Goal: Navigation & Orientation: Find specific page/section

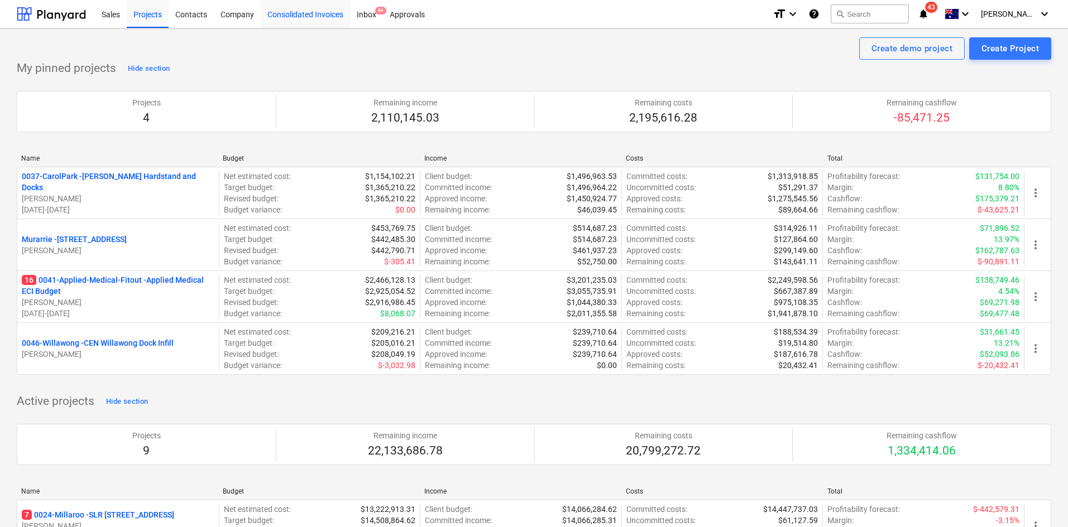
drag, startPoint x: 329, startPoint y: 4, endPoint x: 328, endPoint y: 10, distance: 5.7
click at [329, 6] on div "Consolidated Invoices" at bounding box center [305, 13] width 89 height 28
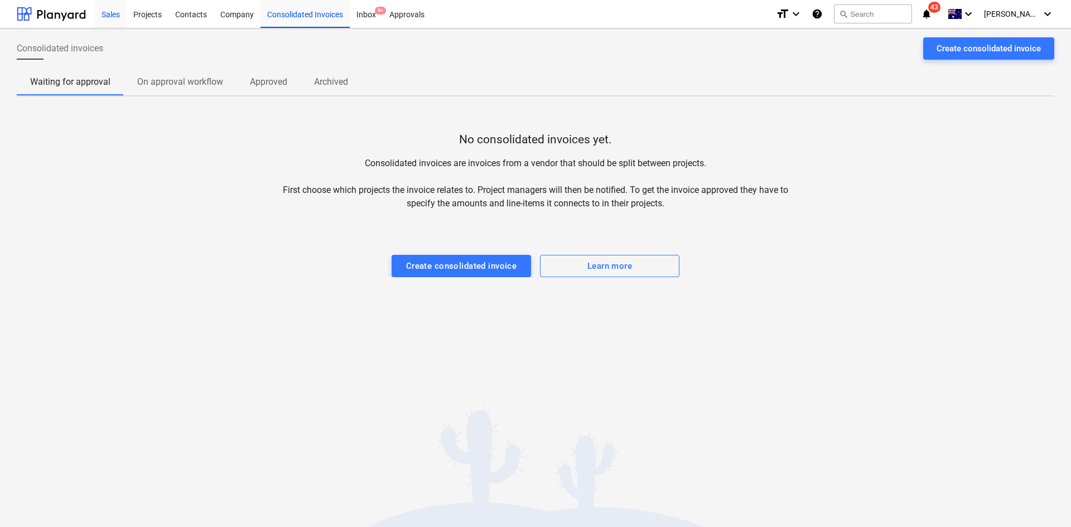
click at [103, 16] on div "Sales" at bounding box center [111, 13] width 32 height 28
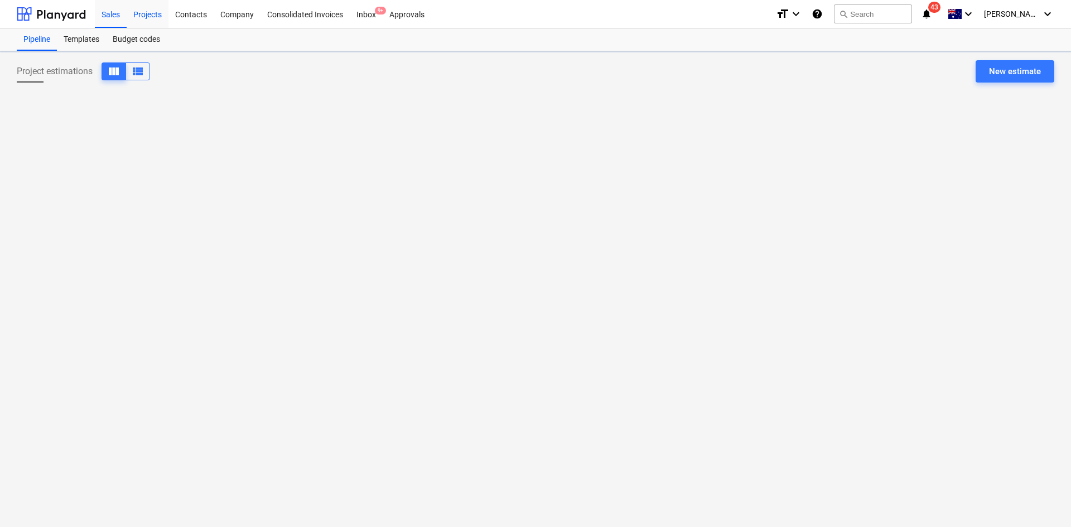
click at [153, 12] on div "Projects" at bounding box center [148, 13] width 42 height 28
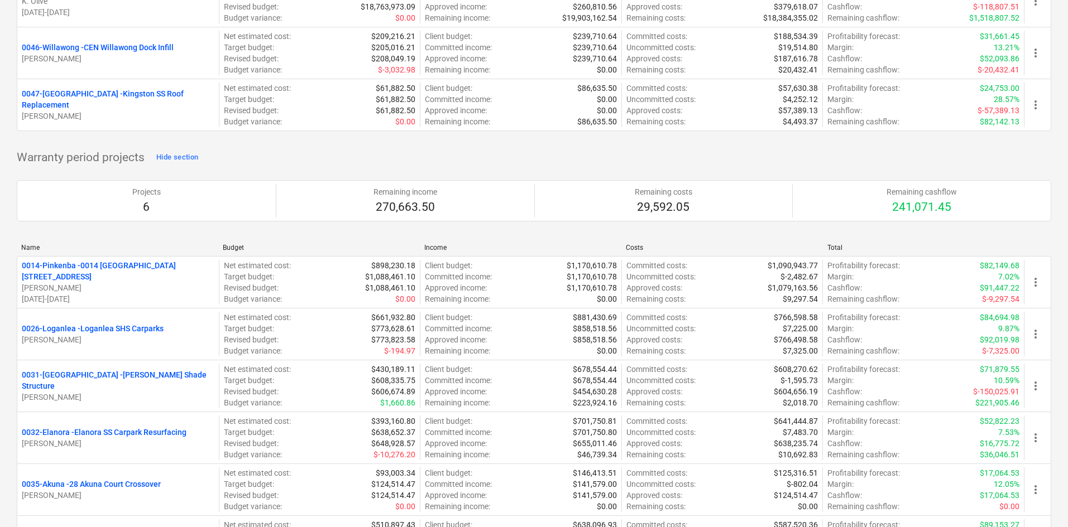
scroll to position [893, 0]
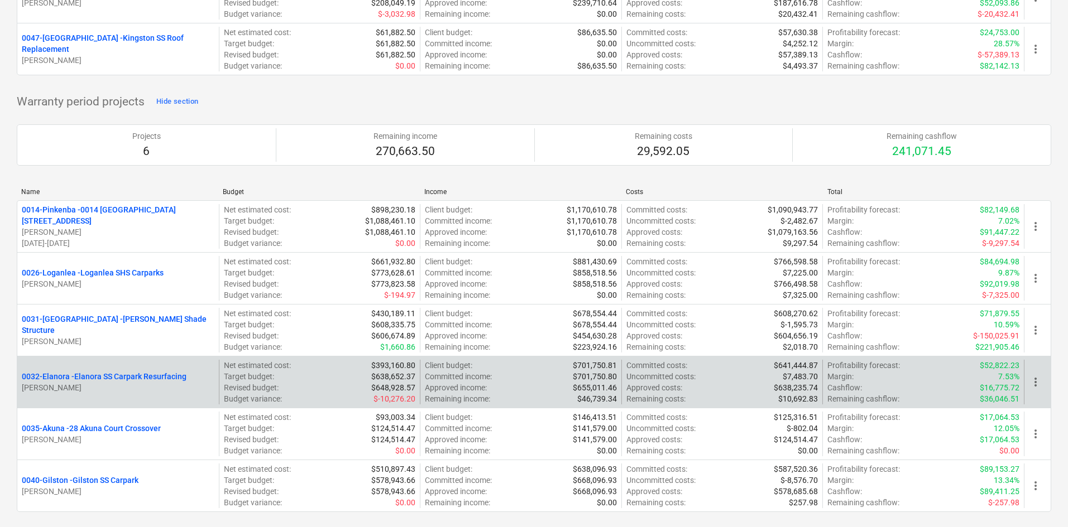
click at [138, 376] on p "0032-Elanora - Elanora SS Carpark Resurfacing" at bounding box center [104, 376] width 165 height 11
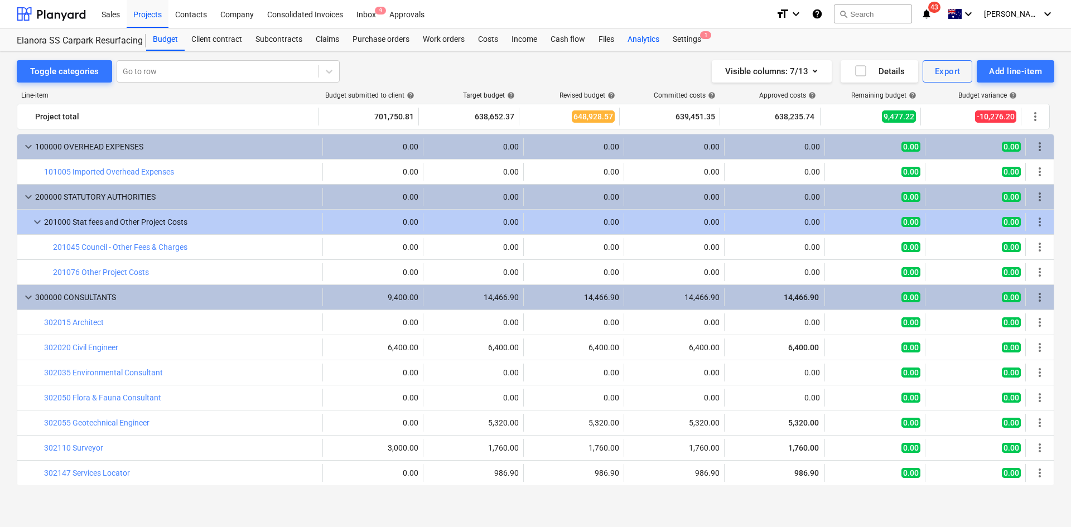
click at [653, 42] on div "Analytics" at bounding box center [643, 39] width 45 height 22
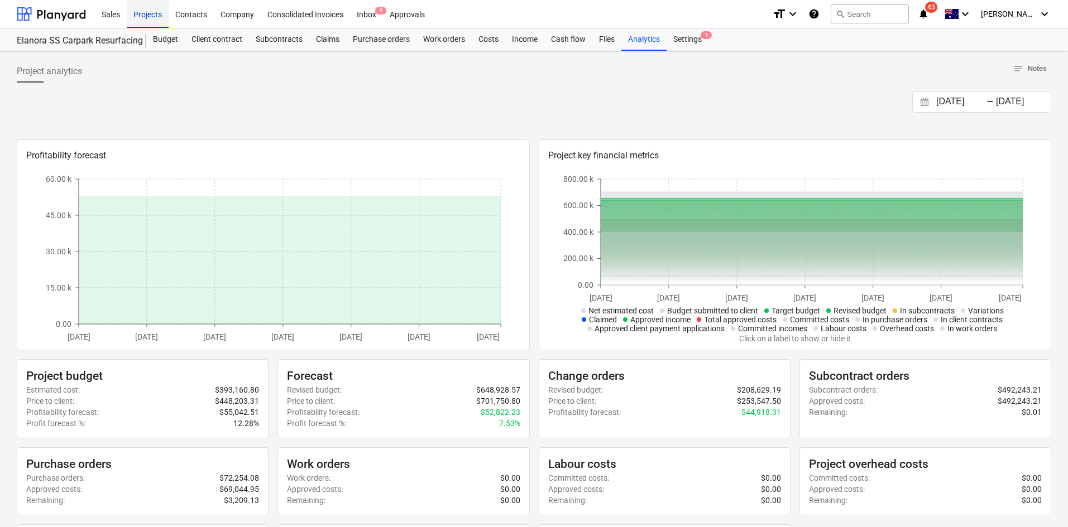
click at [151, 14] on div "Projects" at bounding box center [148, 13] width 42 height 28
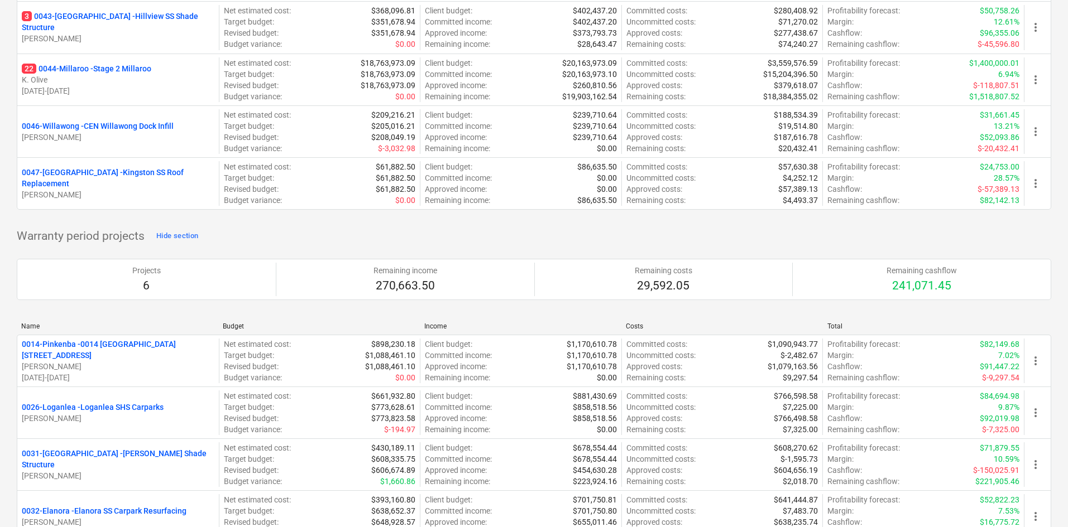
scroll to position [893, 0]
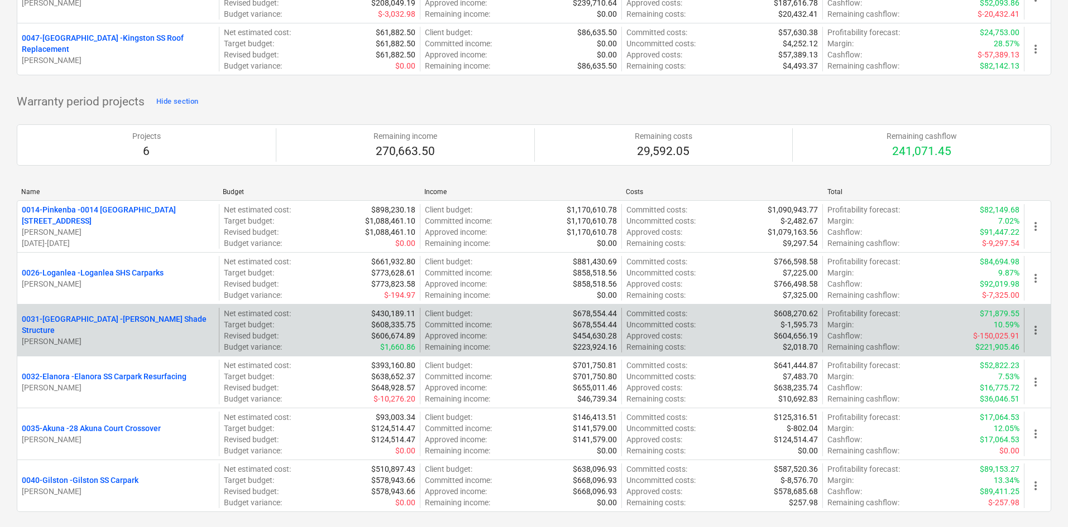
click at [117, 325] on p "0031-[PERSON_NAME] SS Shade Structure" at bounding box center [118, 325] width 193 height 22
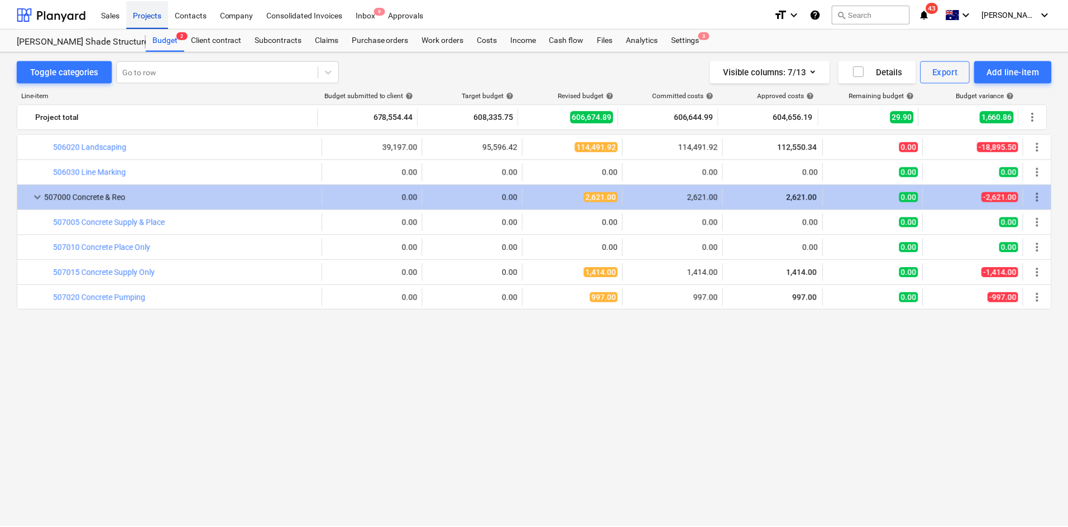
scroll to position [1183, 0]
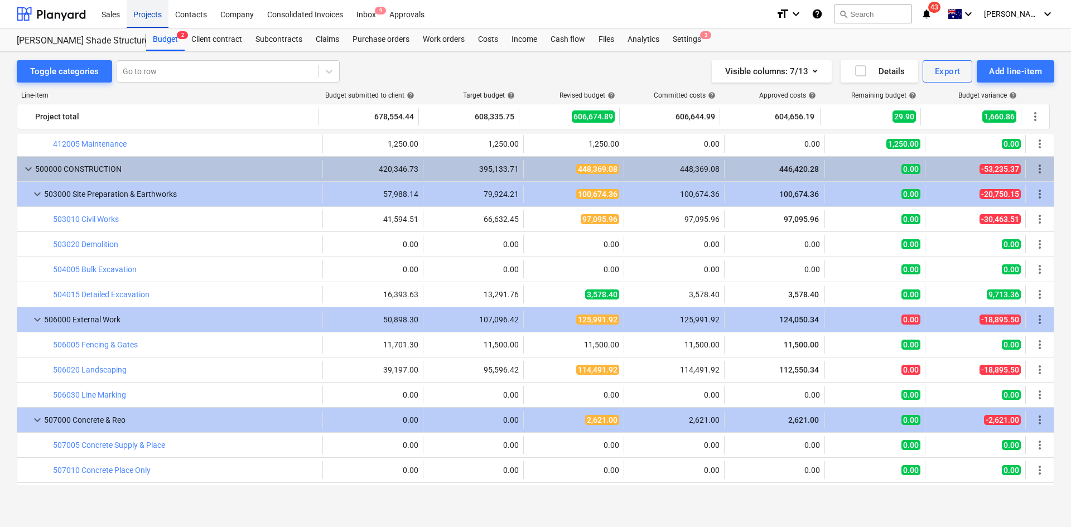
click at [145, 13] on div "Projects" at bounding box center [148, 13] width 42 height 28
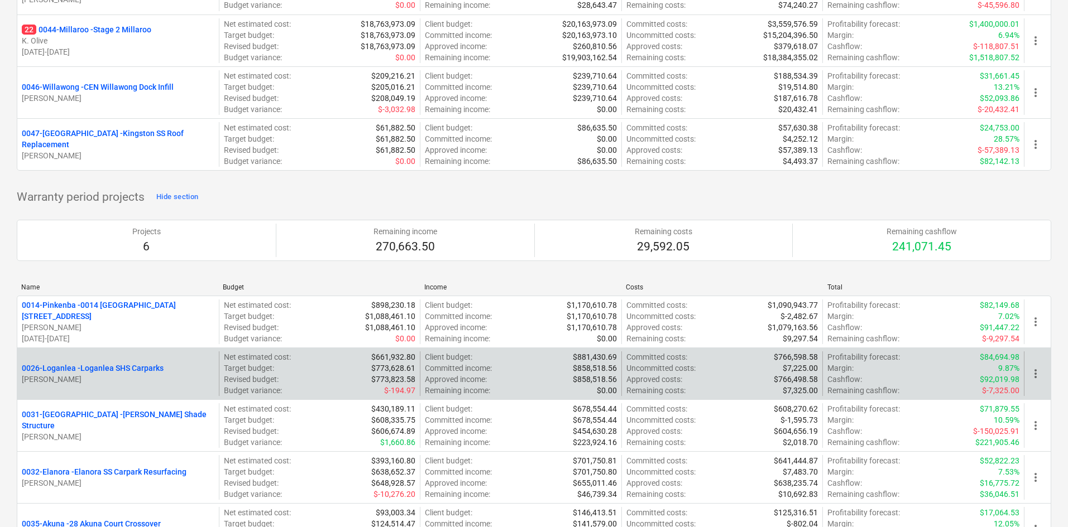
scroll to position [893, 0]
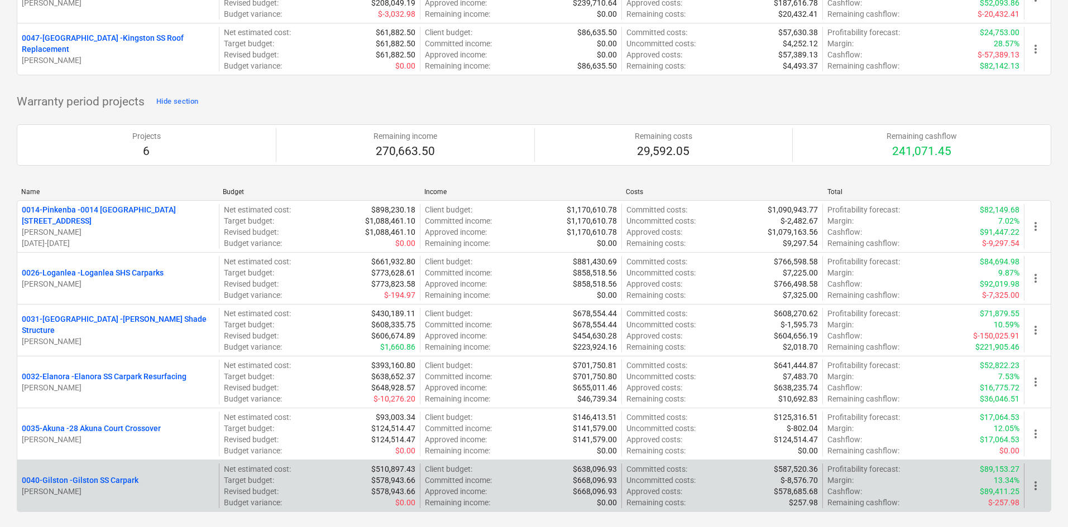
click at [118, 480] on p "0040-[GEOGRAPHIC_DATA][PERSON_NAME][GEOGRAPHIC_DATA]" at bounding box center [80, 480] width 117 height 11
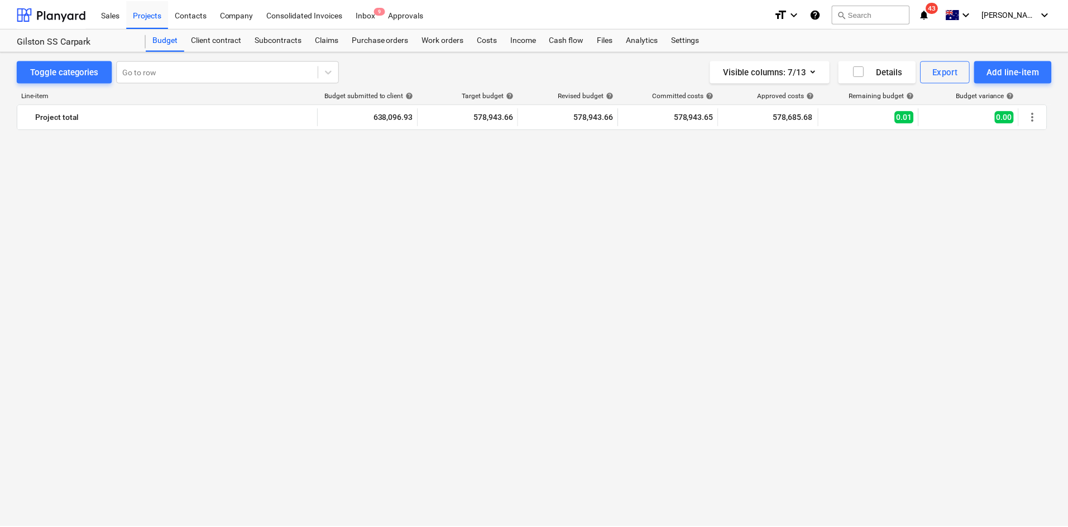
scroll to position [2335, 0]
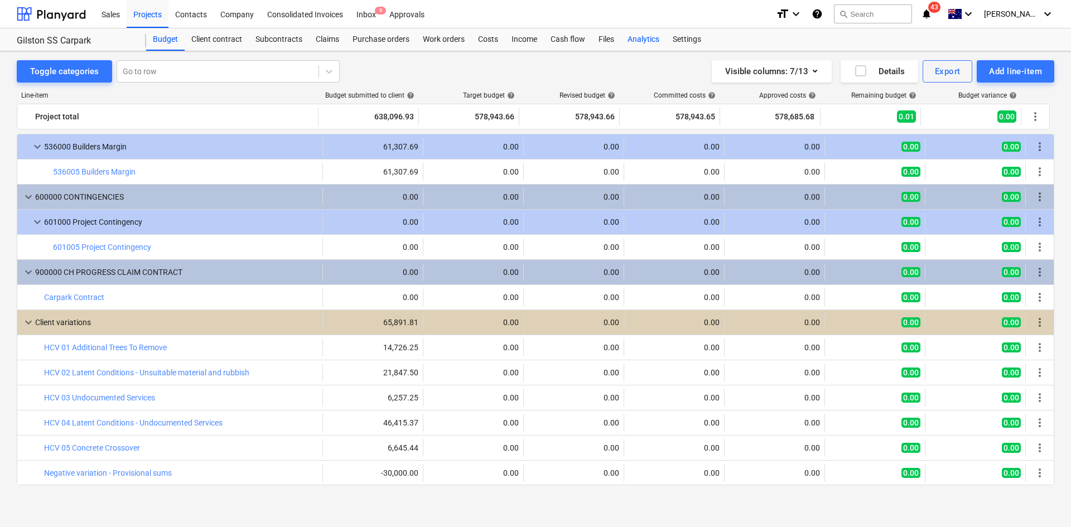
click at [646, 39] on div "Analytics" at bounding box center [643, 39] width 45 height 22
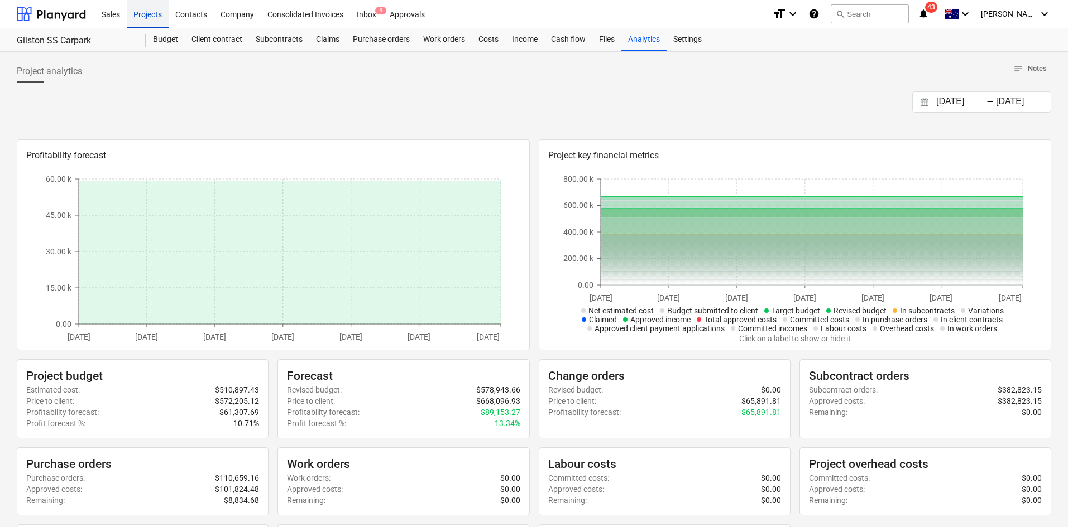
click at [152, 21] on div "Projects" at bounding box center [148, 13] width 42 height 28
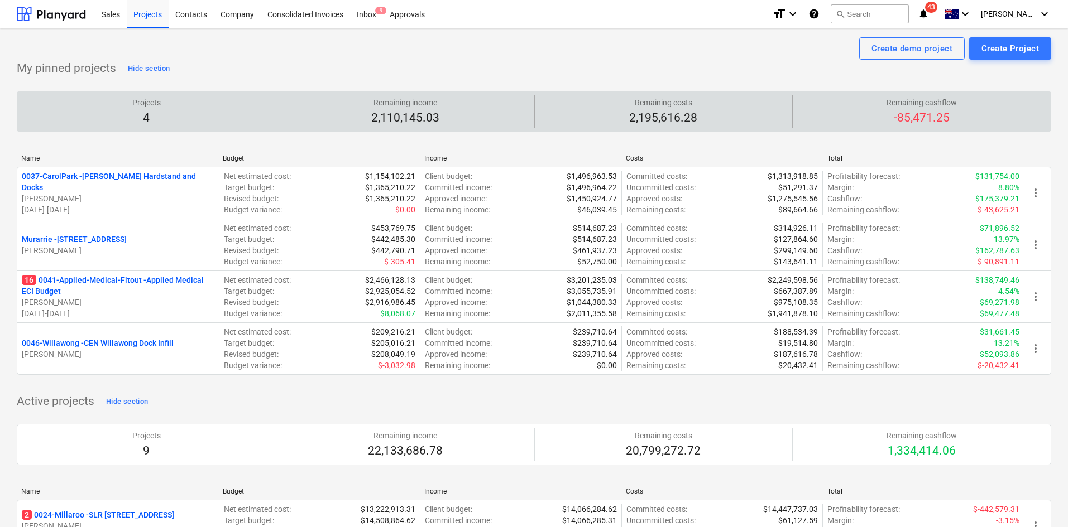
drag, startPoint x: 262, startPoint y: 89, endPoint x: 189, endPoint y: 113, distance: 77.6
click at [262, 89] on div at bounding box center [534, 88] width 1034 height 4
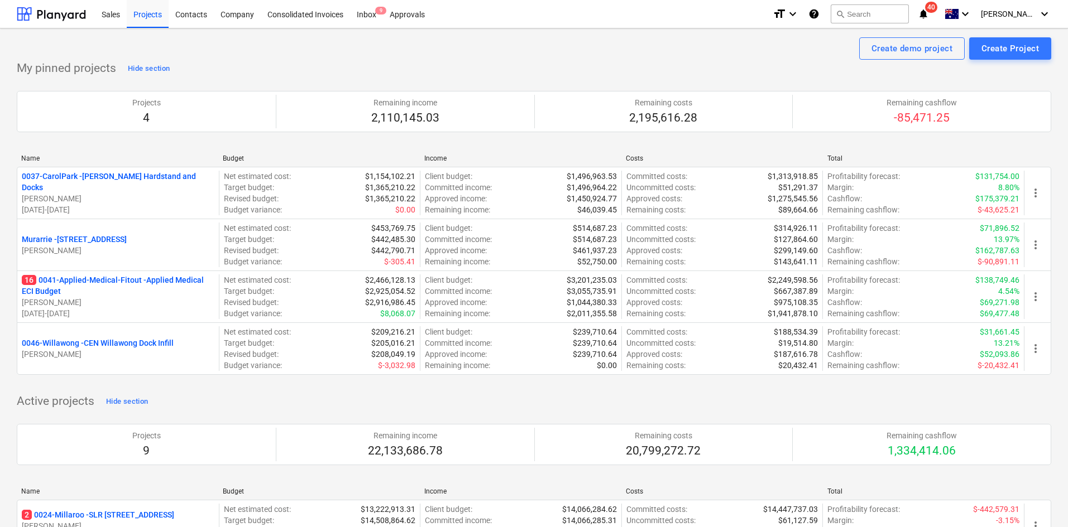
click at [940, 8] on div "format_size keyboard_arrow_down help search Search notifications 40 keyboard_ar…" at bounding box center [911, 14] width 278 height 28
click at [959, 13] on div "format_size keyboard_arrow_down help search Search notifications 40 keyboard_ar…" at bounding box center [911, 14] width 278 height 28
click at [929, 15] on icon "notifications" at bounding box center [922, 13] width 11 height 13
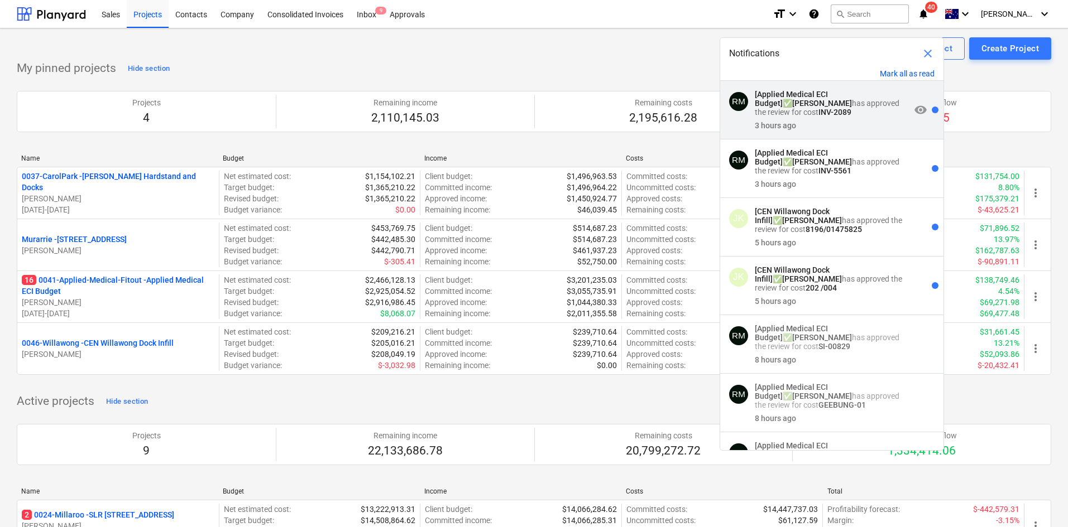
click at [842, 113] on p "[Applied Medical ECI Budget] ✅ [PERSON_NAME] has approved the review for cost I…" at bounding box center [832, 103] width 156 height 27
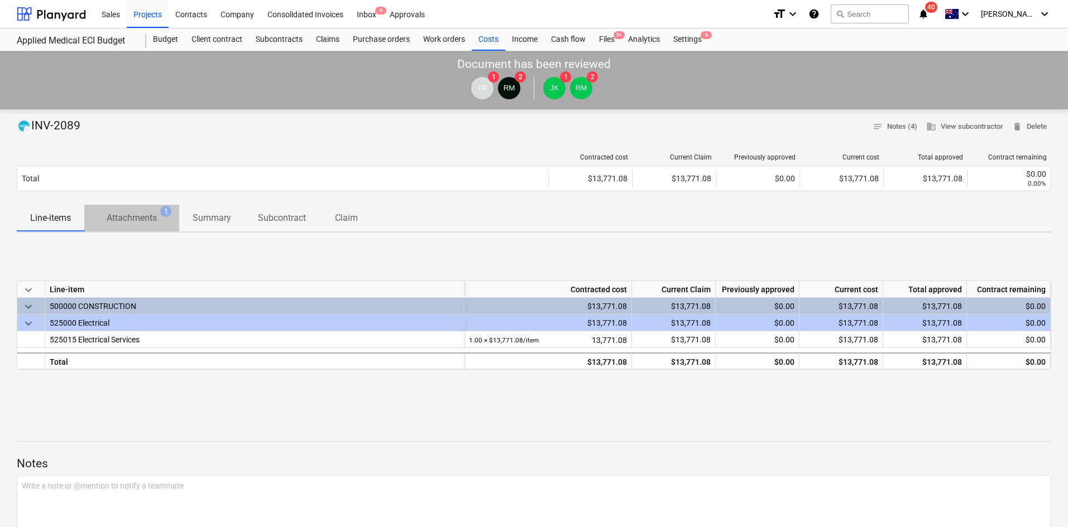
click at [140, 220] on p "Attachments" at bounding box center [132, 217] width 50 height 13
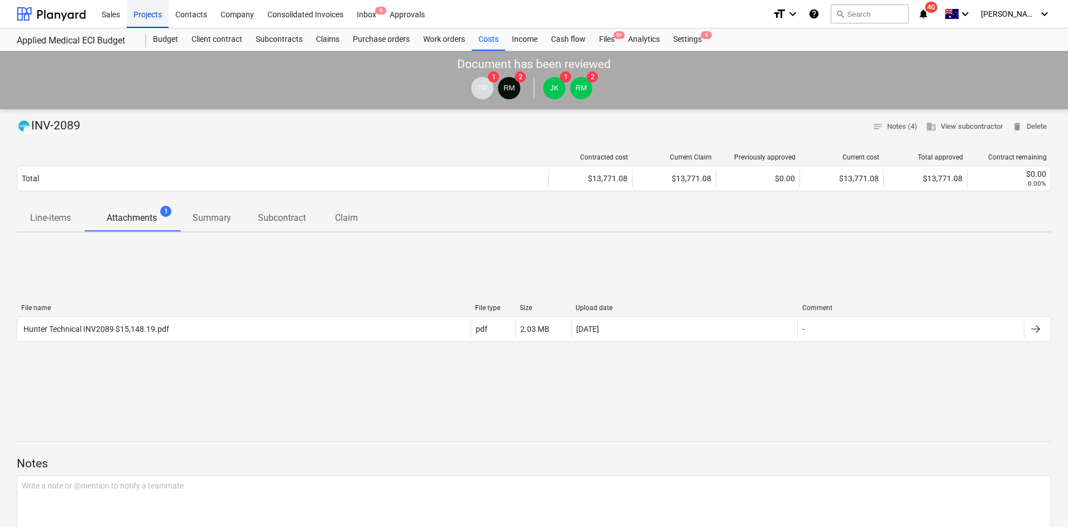
click at [142, 15] on div "Projects" at bounding box center [148, 13] width 42 height 28
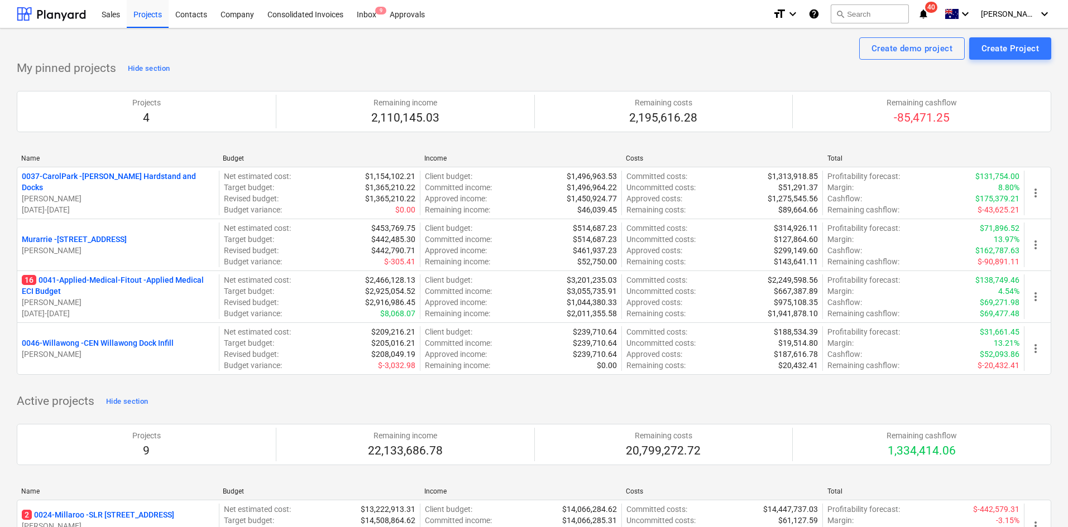
click at [929, 15] on icon "notifications" at bounding box center [922, 13] width 11 height 13
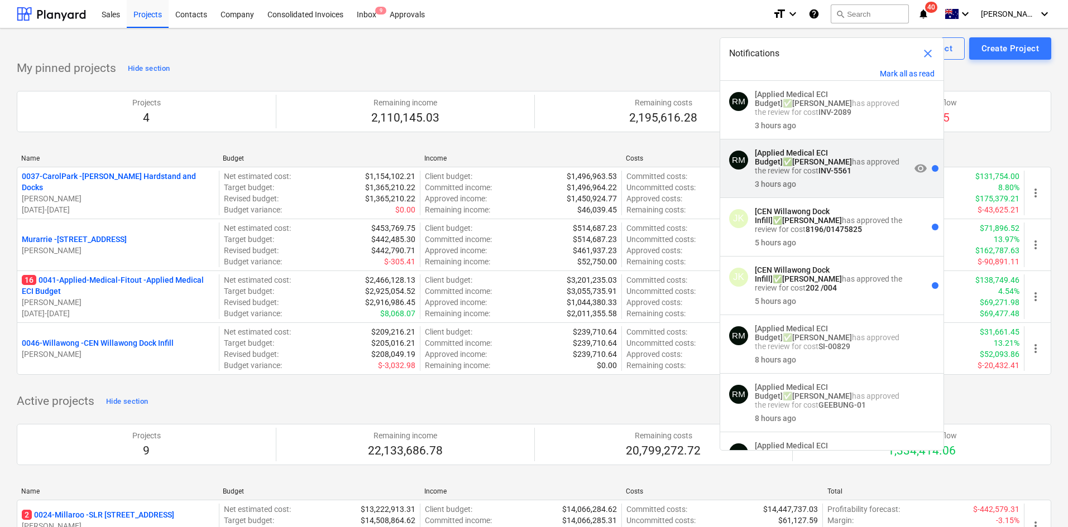
click at [818, 174] on strong "INV-5561" at bounding box center [834, 170] width 33 height 9
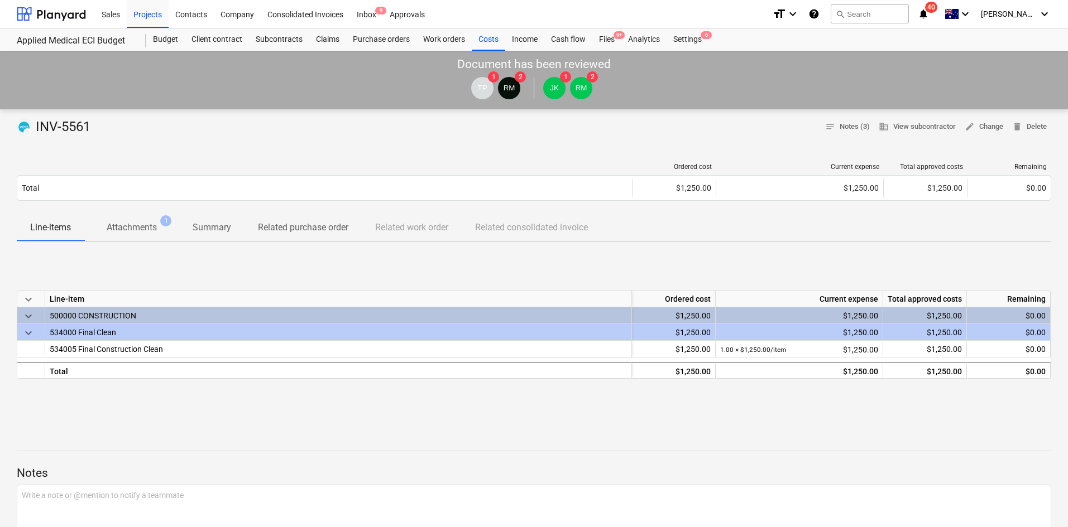
click at [152, 226] on p "Attachments" at bounding box center [132, 227] width 50 height 13
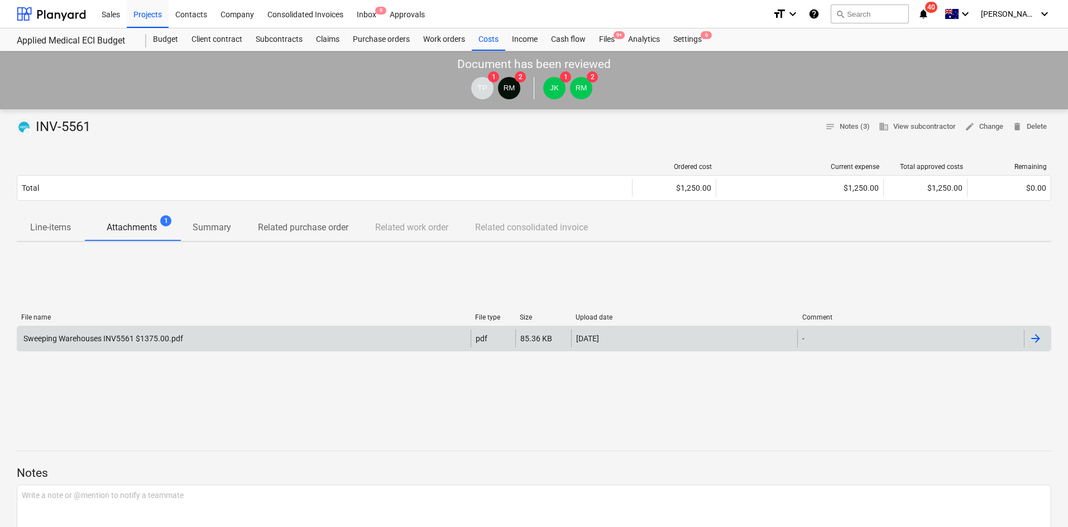
click at [145, 344] on div "Sweeping Warehouses INV5561 $1375.00.pdf" at bounding box center [243, 339] width 453 height 18
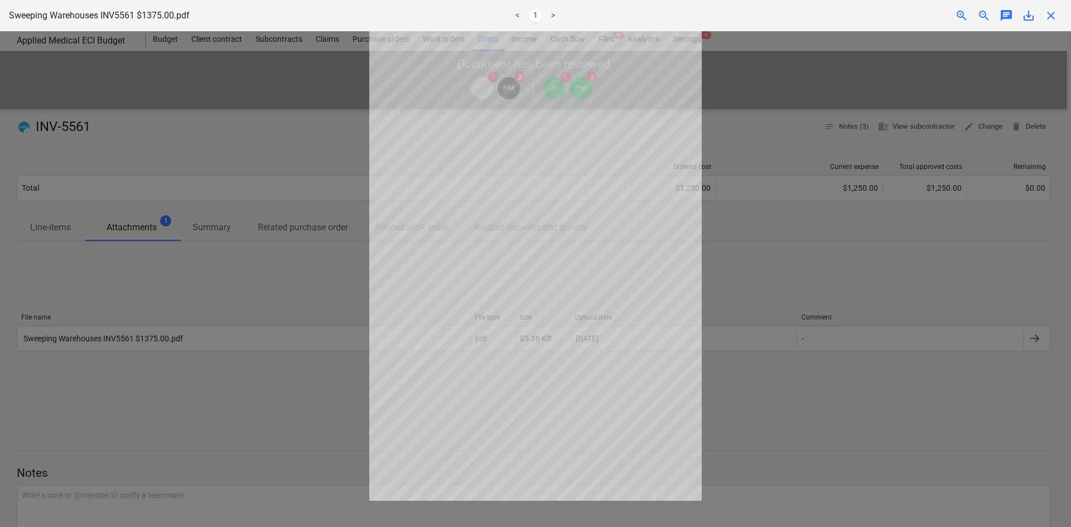
click at [265, 267] on div at bounding box center [535, 279] width 1071 height 496
click at [1053, 18] on span "close" at bounding box center [1051, 15] width 13 height 13
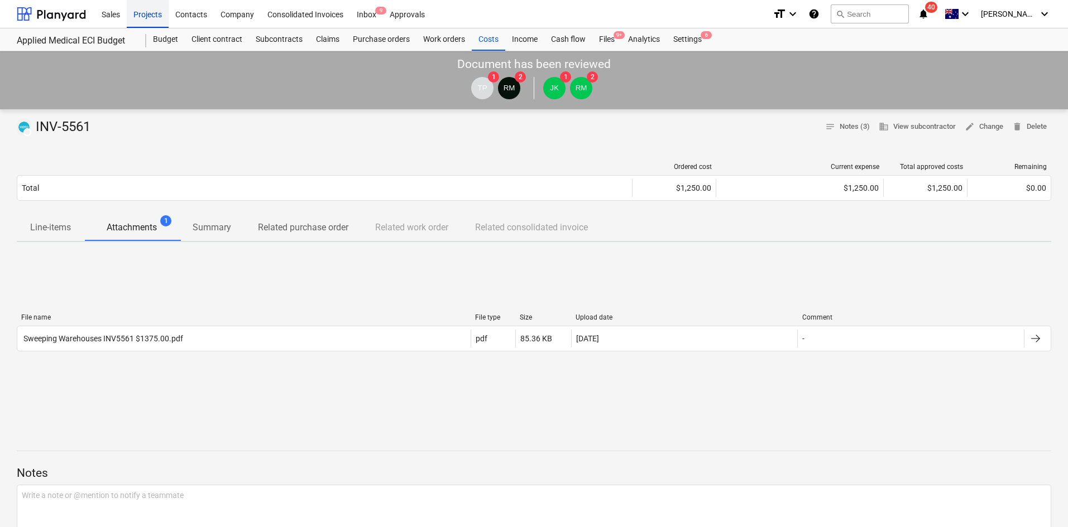
drag, startPoint x: 136, startPoint y: 6, endPoint x: 141, endPoint y: 8, distance: 5.7
click at [136, 6] on div "Projects" at bounding box center [148, 13] width 42 height 28
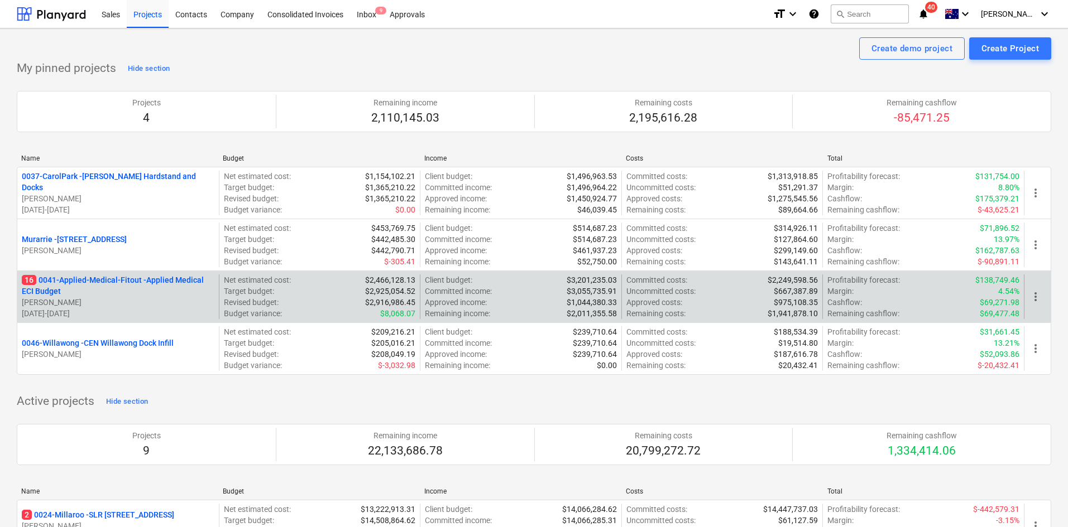
click at [150, 281] on p "16 0041-Applied-Medical-Fitout - Applied Medical ECI Budget" at bounding box center [118, 286] width 193 height 22
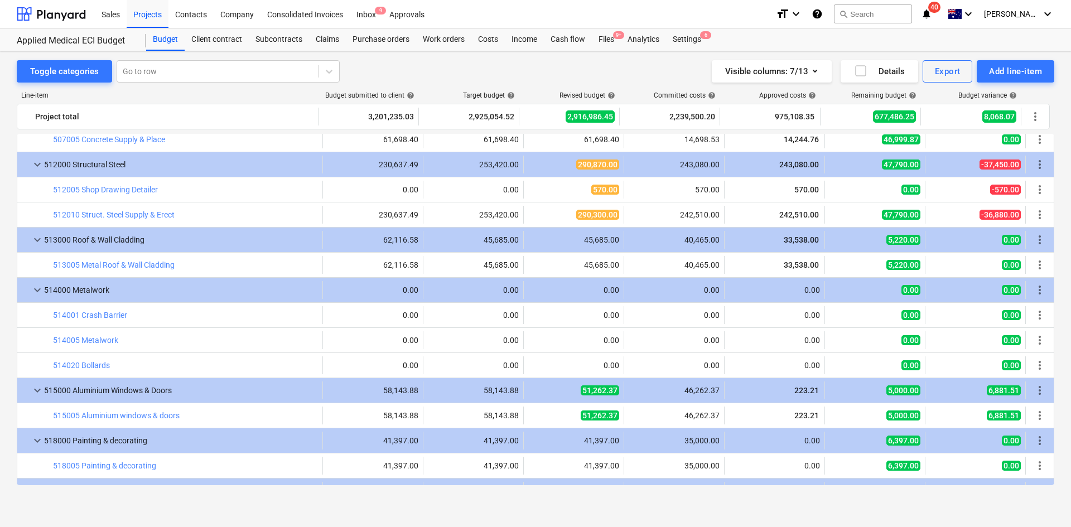
scroll to position [1244, 0]
